Goal: Transaction & Acquisition: Subscribe to service/newsletter

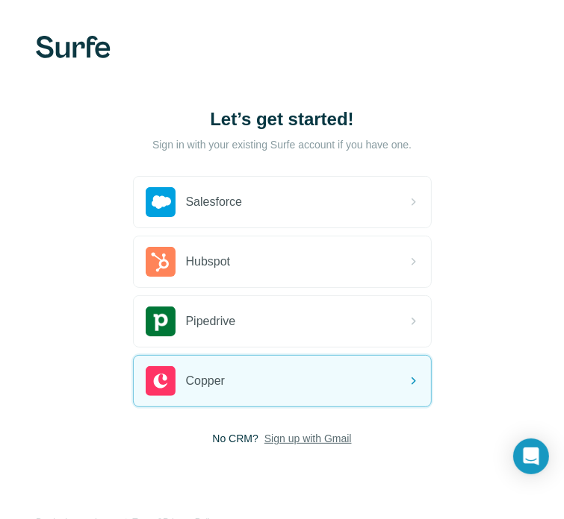
click at [306, 440] on span "Sign up with Gmail" at bounding box center [307, 438] width 87 height 15
click at [282, 473] on button "Sign up with Google" at bounding box center [282, 476] width 299 height 30
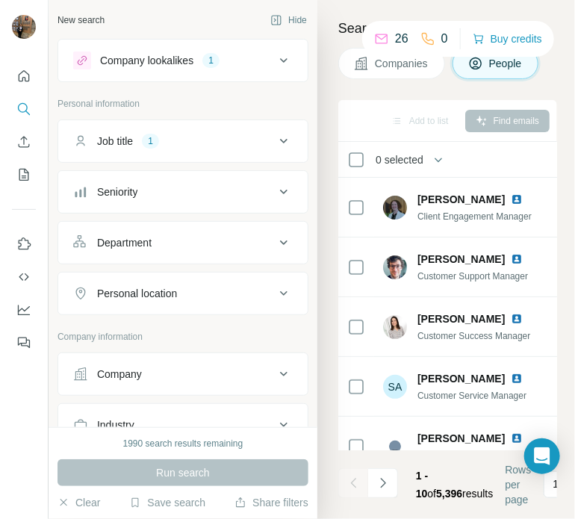
click at [221, 140] on div "Job title 1" at bounding box center [174, 141] width 202 height 15
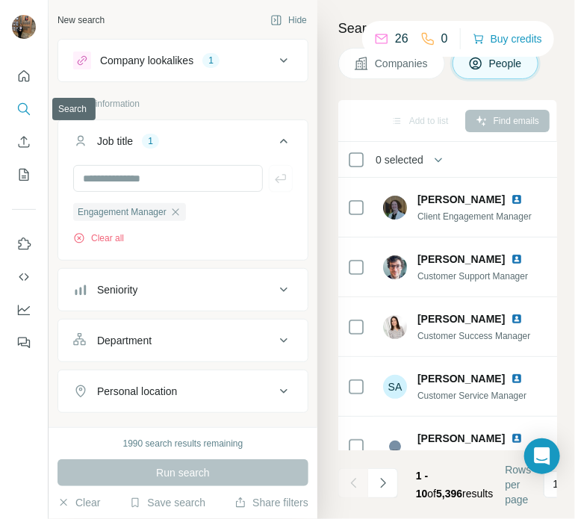
click at [25, 109] on icon "Search" at bounding box center [23, 109] width 15 height 15
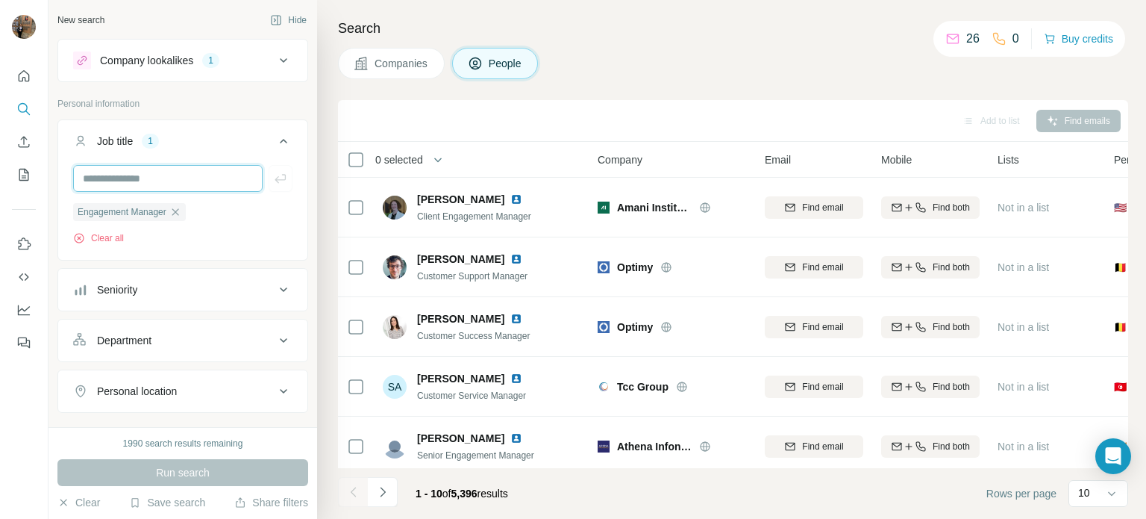
click at [193, 187] on input "text" at bounding box center [168, 178] width 190 height 27
type input "**********"
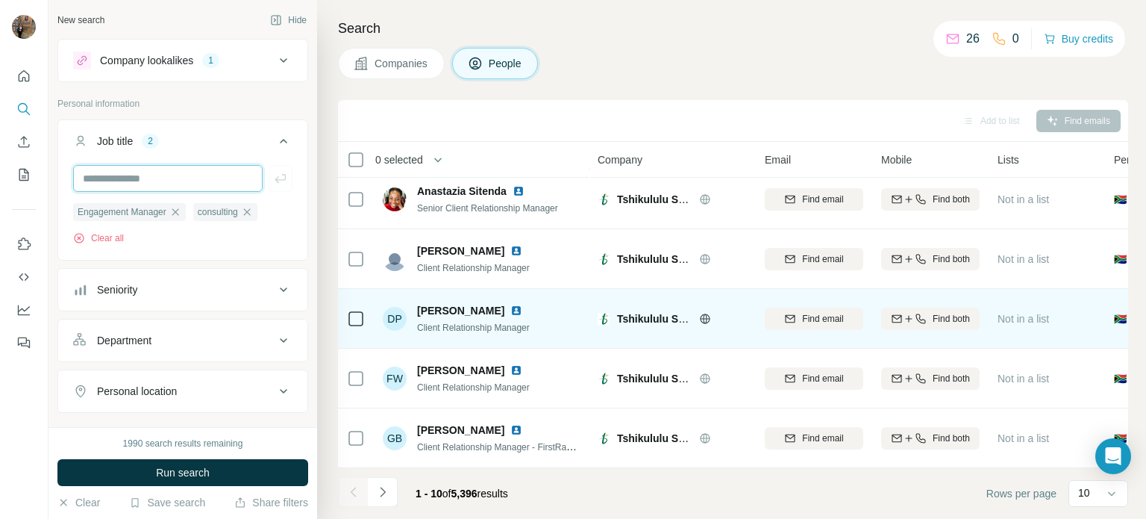
scroll to position [313, 0]
click at [461, 298] on div "DP [PERSON_NAME] Client Relationship Manager" at bounding box center [482, 318] width 199 height 41
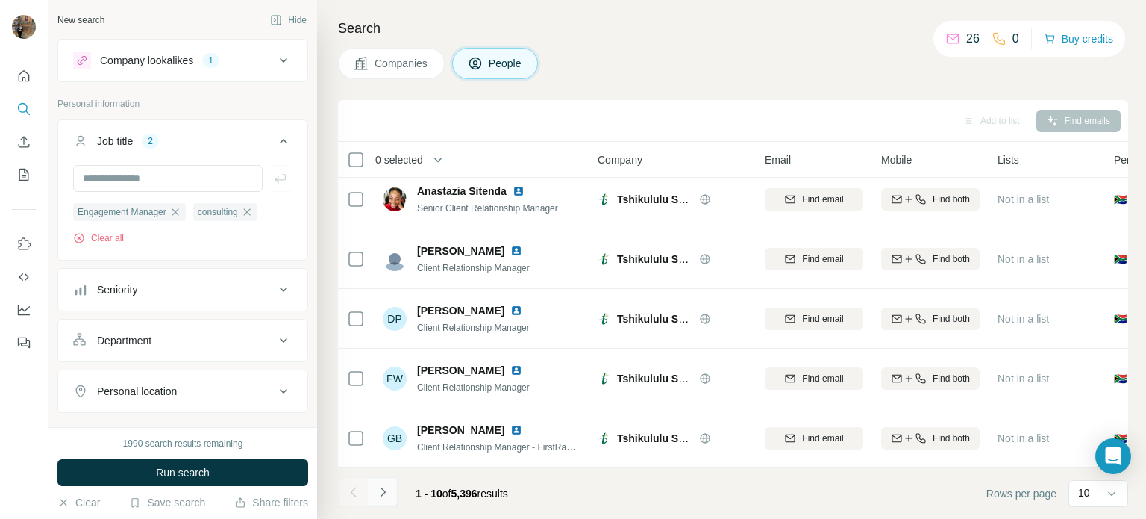
click at [385, 493] on icon "Navigate to next page" at bounding box center [382, 491] width 15 height 15
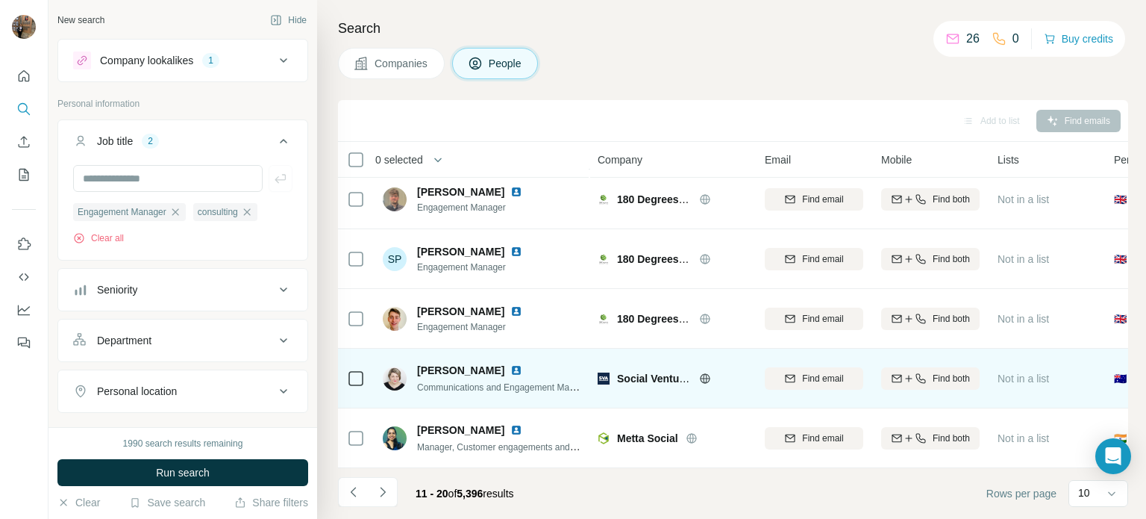
scroll to position [313, 0]
